Goal: Information Seeking & Learning: Check status

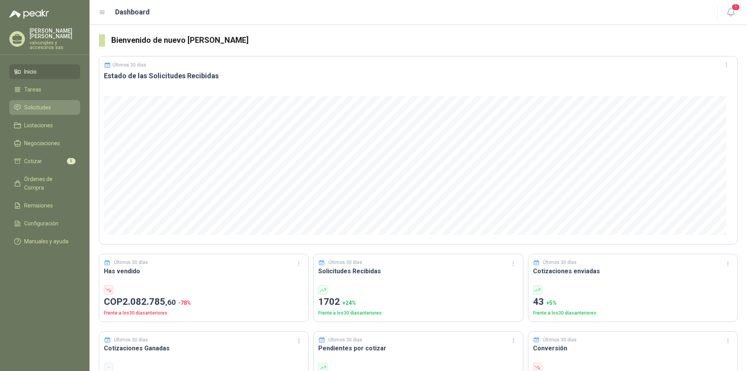
click at [55, 103] on li "Solicitudes" at bounding box center [44, 107] width 61 height 9
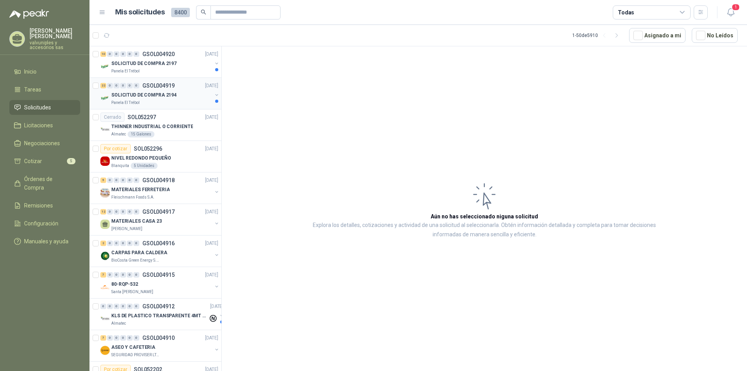
click at [145, 94] on p "SOLICITUD DE COMPRA 2194" at bounding box center [143, 94] width 65 height 7
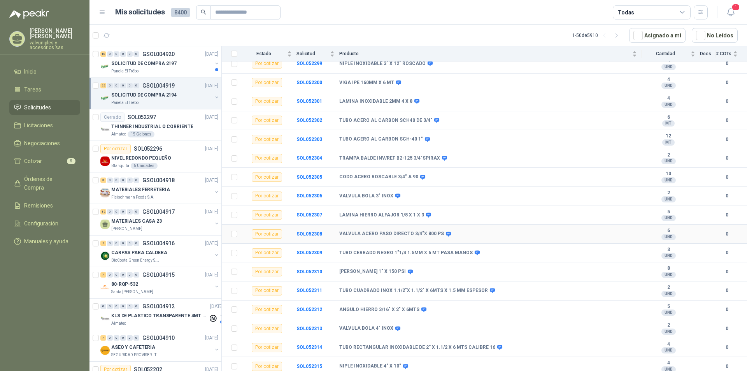
scroll to position [37, 0]
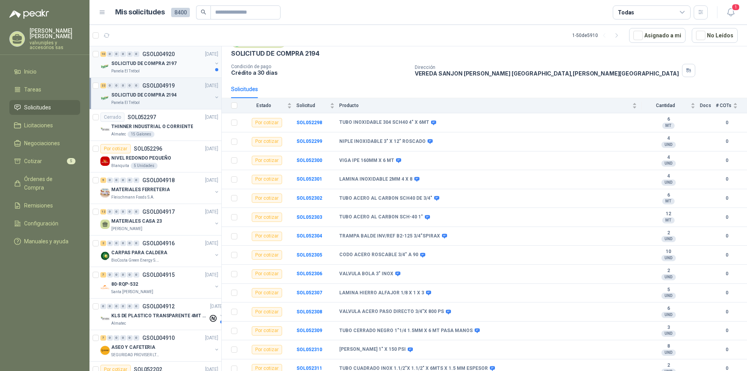
click at [141, 63] on p "SOLICITUD DE COMPRA 2197" at bounding box center [143, 63] width 65 height 7
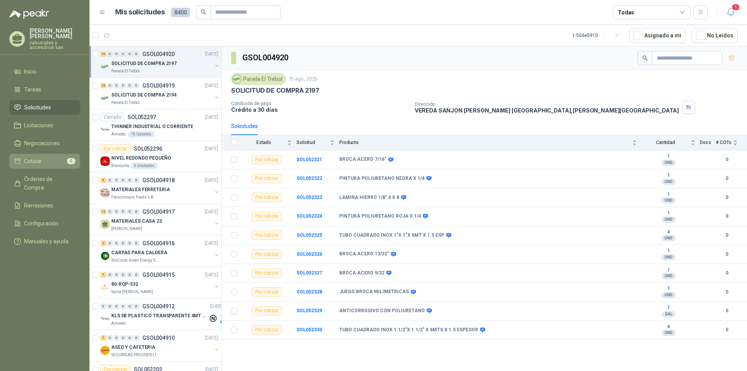
click at [46, 157] on li "Cotizar 5" at bounding box center [44, 161] width 61 height 9
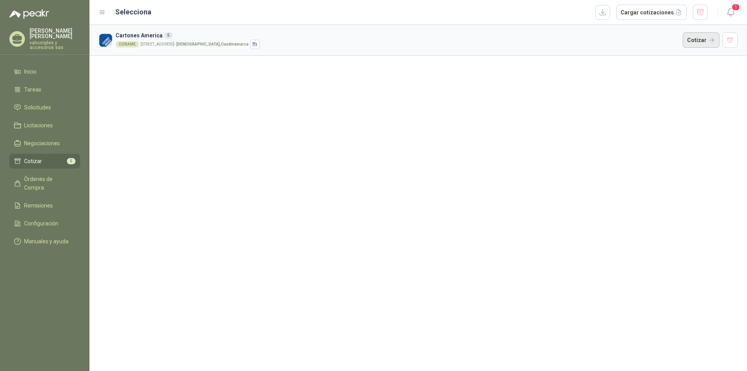
click at [693, 40] on button "Cotizar" at bounding box center [701, 40] width 37 height 16
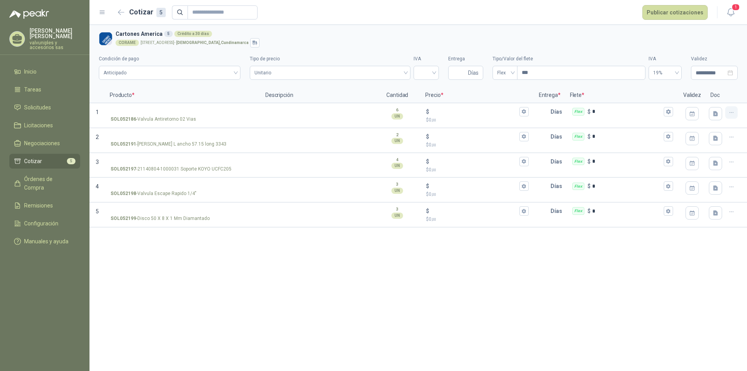
click at [733, 112] on icon "button" at bounding box center [731, 112] width 7 height 7
click at [708, 93] on button "Eliminar cotización" at bounding box center [703, 94] width 59 height 12
click at [734, 112] on icon "button" at bounding box center [731, 112] width 7 height 7
click at [714, 91] on button "Eliminar cotización" at bounding box center [703, 94] width 59 height 12
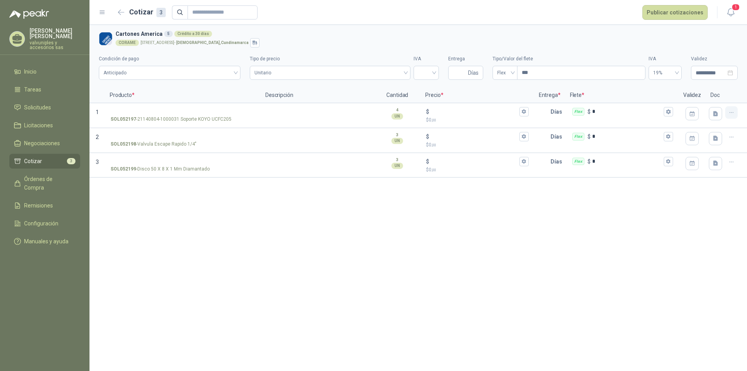
click at [734, 115] on icon "button" at bounding box center [731, 112] width 7 height 7
click at [707, 93] on button "Eliminar cotización" at bounding box center [703, 94] width 59 height 12
click at [732, 113] on icon "button" at bounding box center [731, 112] width 7 height 7
click at [713, 92] on button "Eliminar cotización" at bounding box center [703, 94] width 59 height 12
click at [733, 114] on icon "button" at bounding box center [731, 112] width 7 height 7
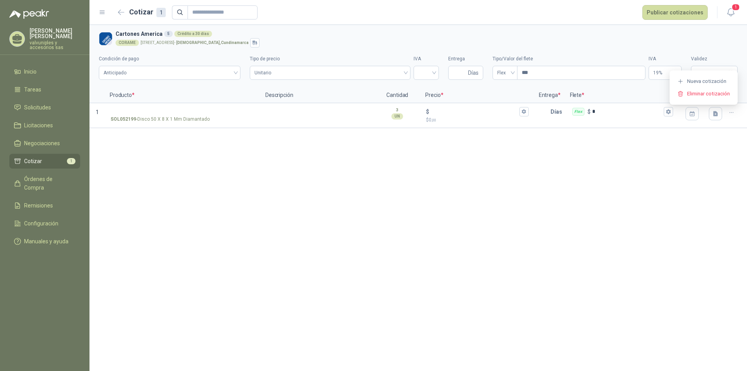
click at [713, 95] on button "Eliminar cotización" at bounding box center [703, 94] width 59 height 12
drag, startPoint x: 165, startPoint y: 245, endPoint x: 128, endPoint y: 222, distance: 43.3
click at [154, 236] on div "**********" at bounding box center [417, 198] width 657 height 346
click at [36, 105] on span "Solicitudes" at bounding box center [37, 107] width 27 height 9
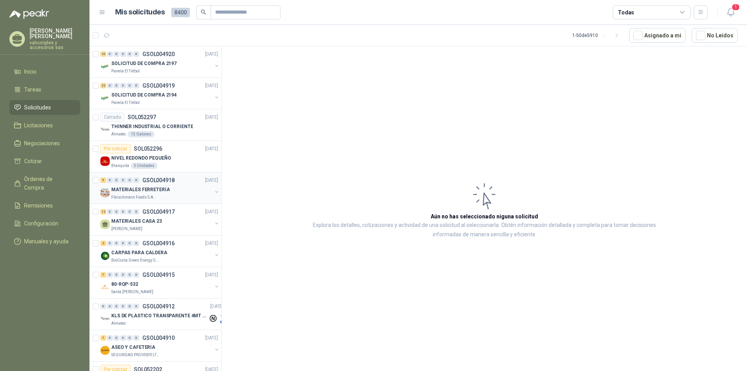
click at [151, 189] on p "MATERIALES FERRETERIA" at bounding box center [140, 189] width 58 height 7
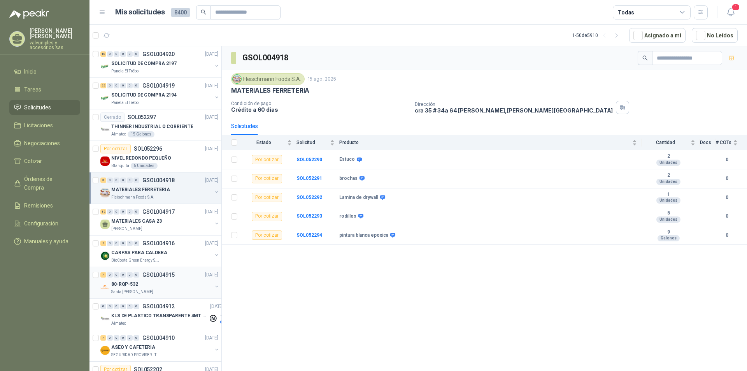
click at [130, 285] on p "80-RQP-532" at bounding box center [124, 283] width 27 height 7
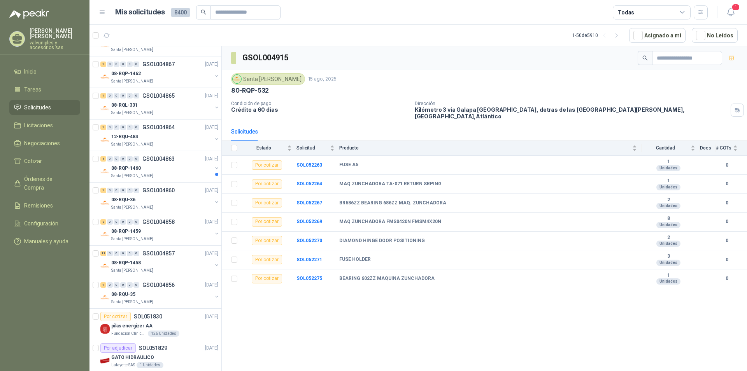
scroll to position [1265, 0]
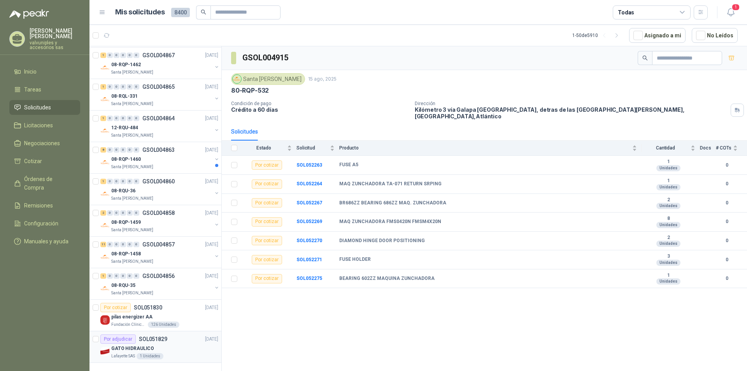
click at [126, 345] on p "GATO HIDRAULICO" at bounding box center [132, 348] width 43 height 7
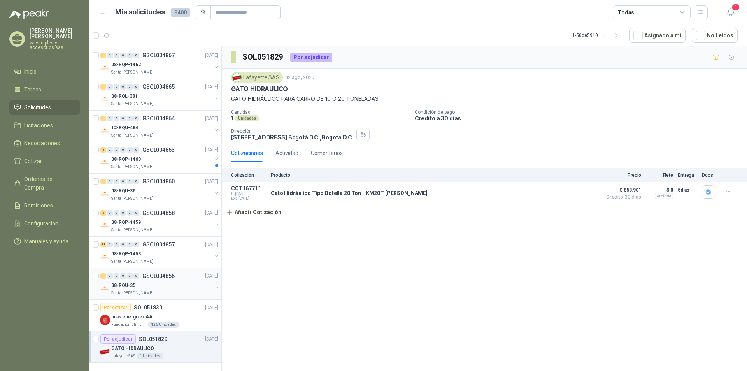
click at [126, 282] on p "08-RQU-35" at bounding box center [123, 285] width 24 height 7
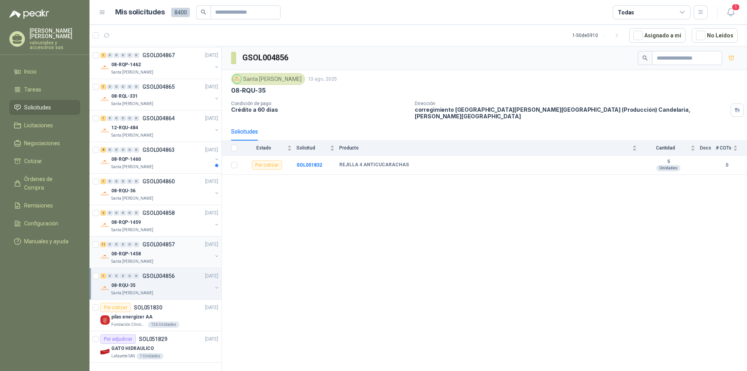
click at [127, 250] on p "08-RQP-1458" at bounding box center [126, 253] width 30 height 7
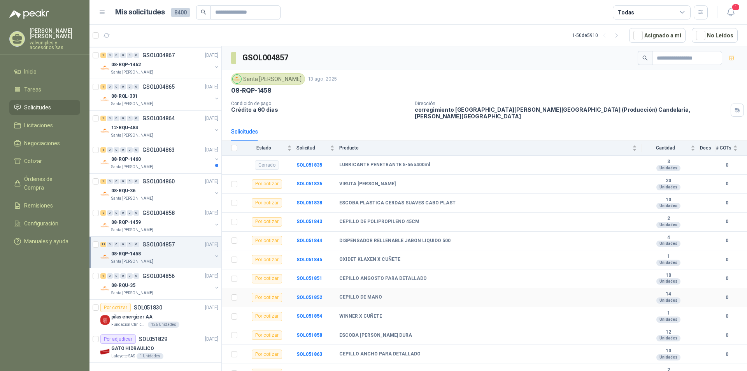
scroll to position [4, 0]
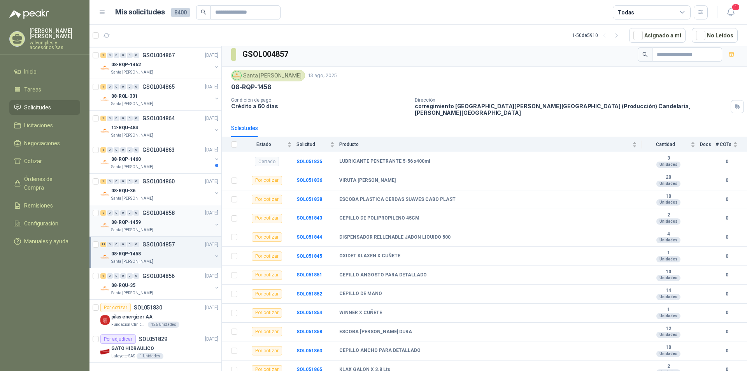
click at [123, 219] on p "08-RQP-1459" at bounding box center [126, 222] width 30 height 7
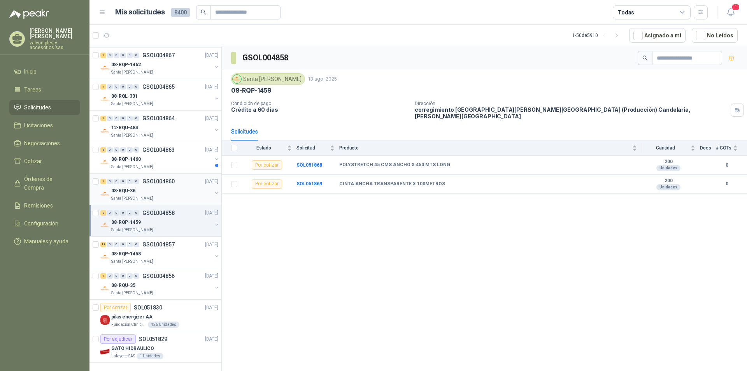
click at [122, 187] on p "08-RQU-36" at bounding box center [123, 190] width 24 height 7
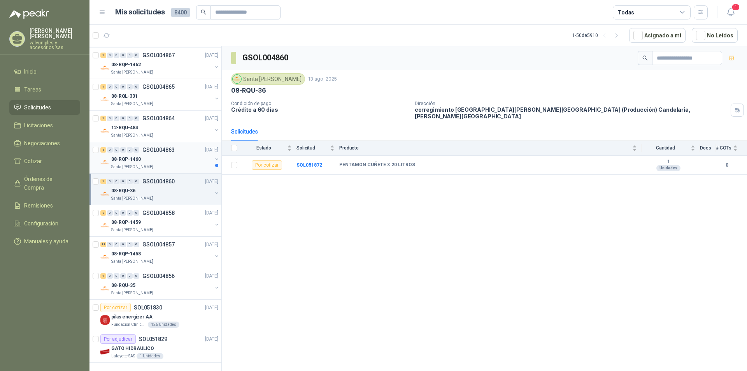
click at [128, 156] on p "08-RQP-1460" at bounding box center [126, 159] width 30 height 7
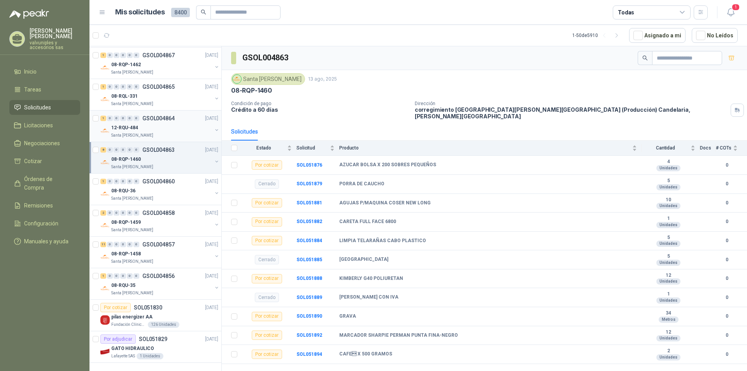
click at [135, 124] on p "12-RQU-484" at bounding box center [124, 127] width 27 height 7
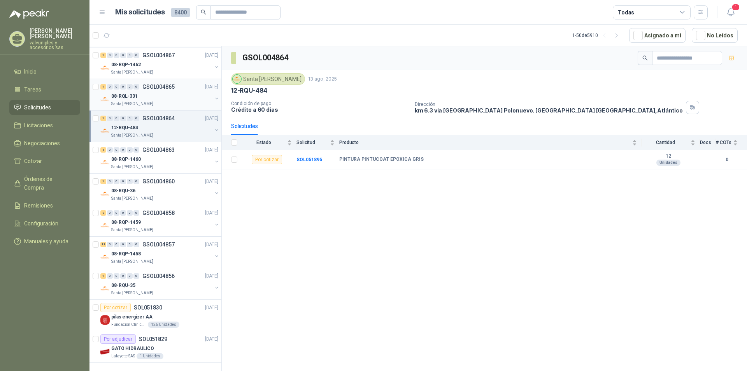
click at [138, 91] on div "08-RQL-331" at bounding box center [161, 95] width 101 height 9
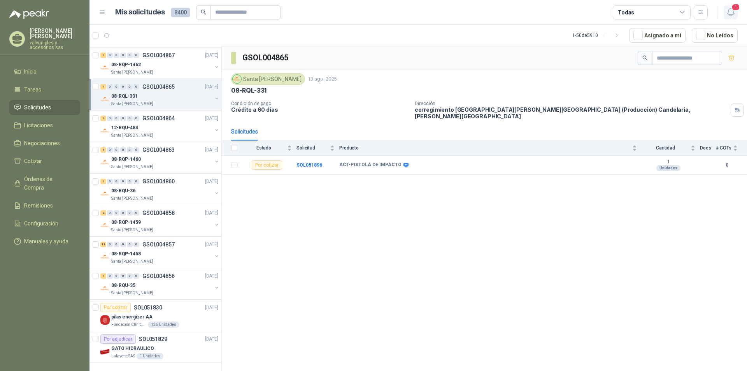
click at [732, 10] on span "1" at bounding box center [735, 7] width 9 height 7
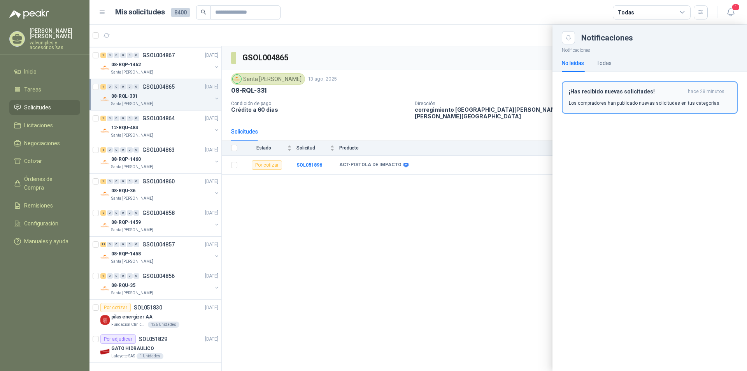
click at [639, 88] on h3 "¡Has recibido nuevas solicitudes!" at bounding box center [627, 91] width 116 height 7
